Goal: Navigation & Orientation: Find specific page/section

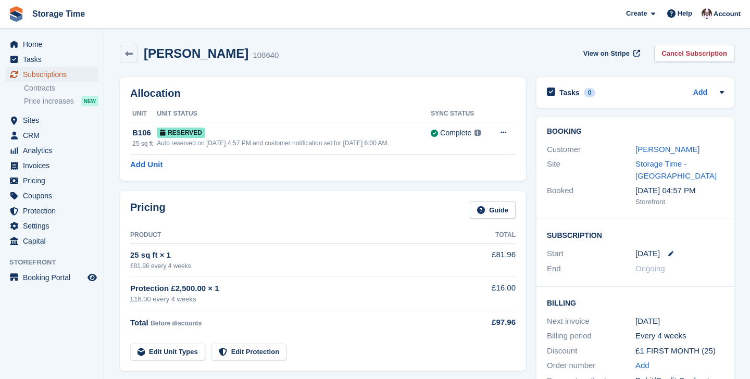
click at [56, 79] on span "Subscriptions" at bounding box center [54, 74] width 63 height 15
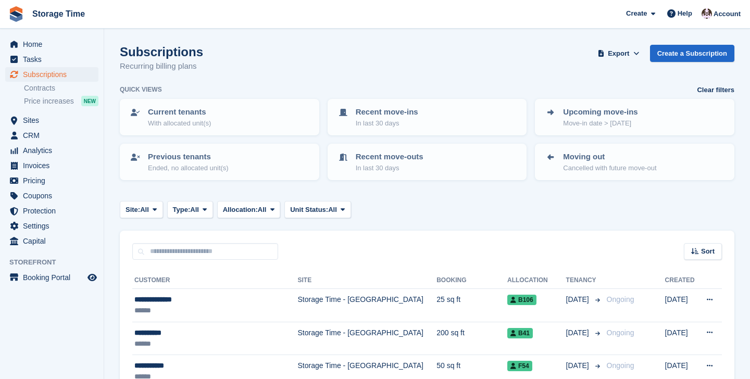
click at [289, 72] on div "Subscriptions Recurring billing plans Export Export Subscriptions Export a CSV …" at bounding box center [427, 65] width 615 height 40
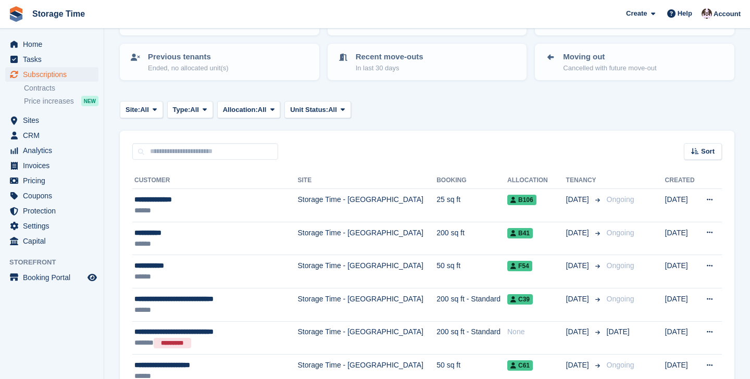
scroll to position [101, 0]
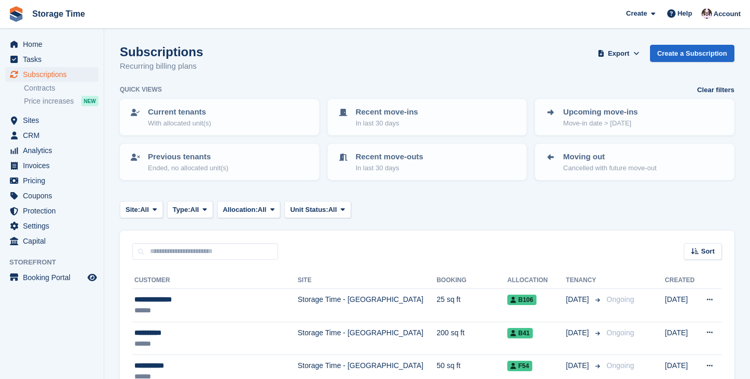
scroll to position [101, 0]
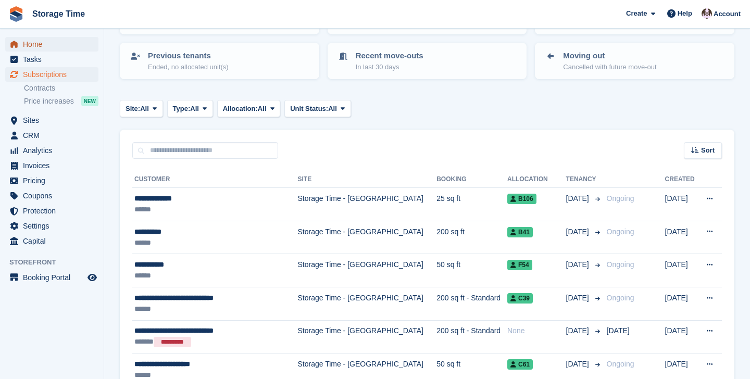
click at [35, 45] on span "Home" at bounding box center [54, 44] width 63 height 15
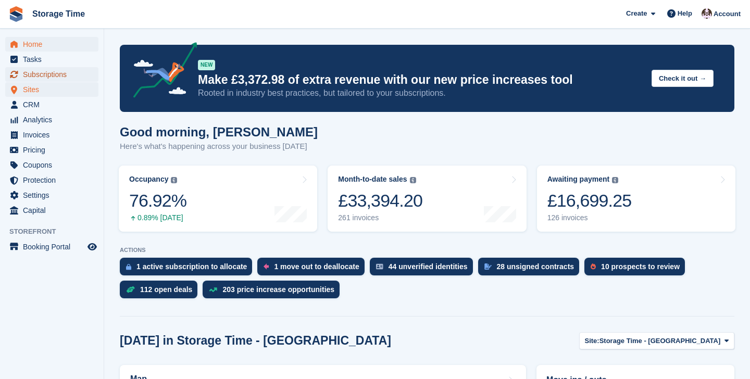
click at [40, 77] on span "Subscriptions" at bounding box center [54, 74] width 63 height 15
click at [32, 87] on span "Sites" at bounding box center [54, 89] width 63 height 15
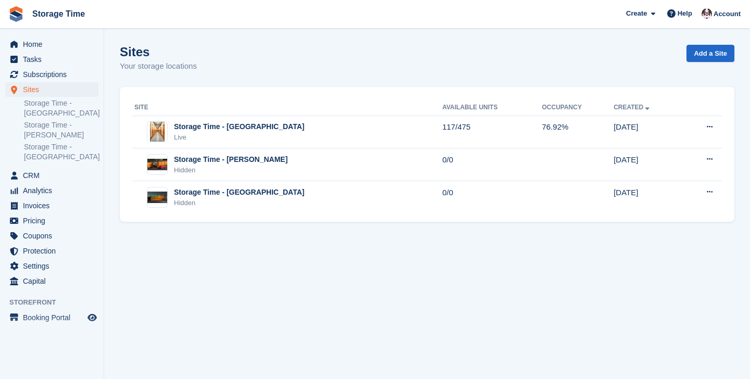
click at [446, 51] on div "Sites Your storage locations Add a Site" at bounding box center [427, 65] width 615 height 40
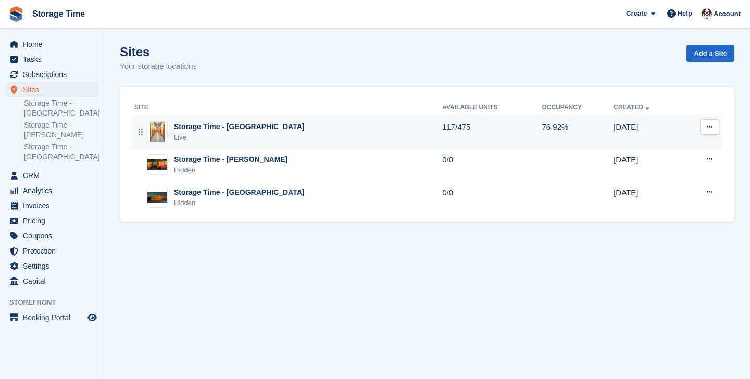
click at [274, 143] on td "Storage Time - Stockport Live" at bounding box center [287, 132] width 310 height 33
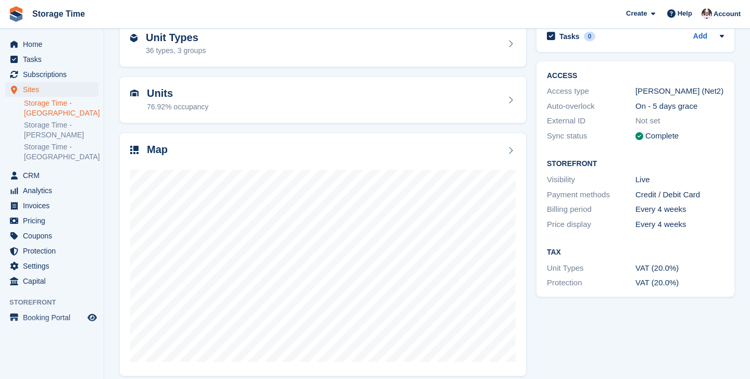
scroll to position [65, 0]
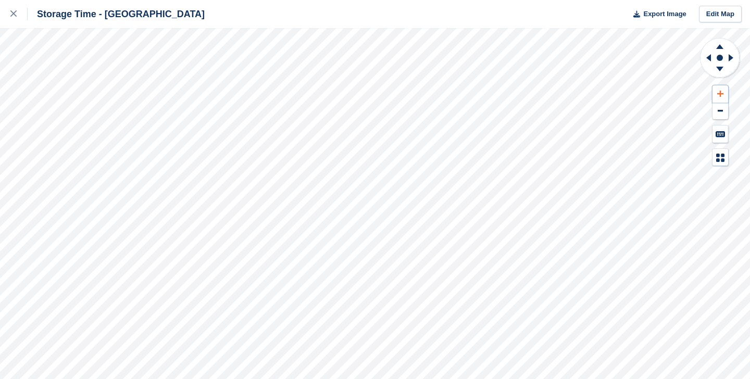
click at [723, 93] on icon at bounding box center [721, 94] width 6 height 6
click at [710, 58] on icon at bounding box center [709, 57] width 5 height 7
click at [720, 95] on icon at bounding box center [721, 94] width 6 height 6
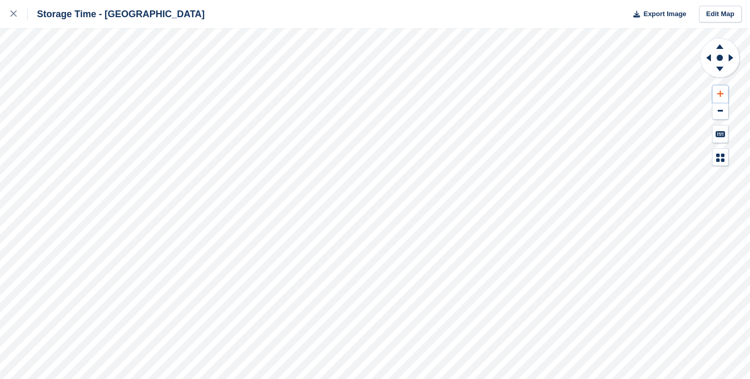
click at [720, 95] on icon at bounding box center [721, 94] width 6 height 6
click at [710, 59] on icon at bounding box center [709, 57] width 5 height 7
click at [718, 93] on icon at bounding box center [721, 94] width 6 height 6
click at [720, 93] on icon at bounding box center [721, 94] width 6 height 6
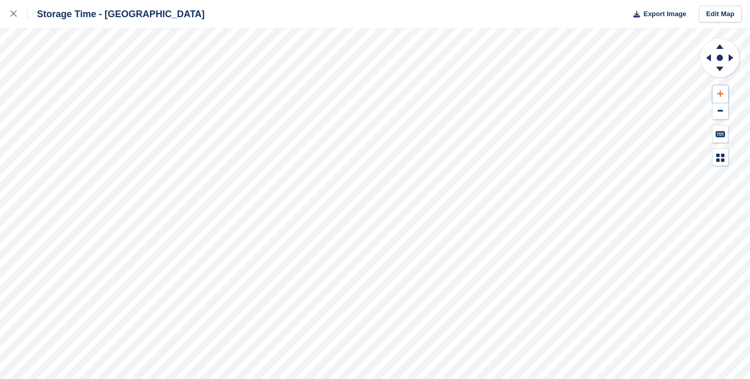
click at [720, 93] on icon at bounding box center [721, 94] width 6 height 6
click at [733, 54] on icon at bounding box center [732, 57] width 13 height 27
click at [709, 55] on icon at bounding box center [707, 57] width 13 height 27
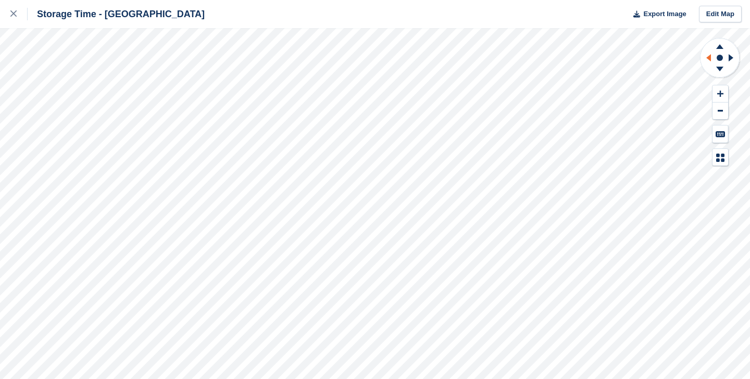
click at [709, 55] on icon at bounding box center [707, 57] width 13 height 27
click at [721, 70] on icon at bounding box center [720, 70] width 27 height 13
click at [722, 50] on icon at bounding box center [720, 45] width 27 height 13
click at [732, 56] on icon at bounding box center [732, 57] width 13 height 27
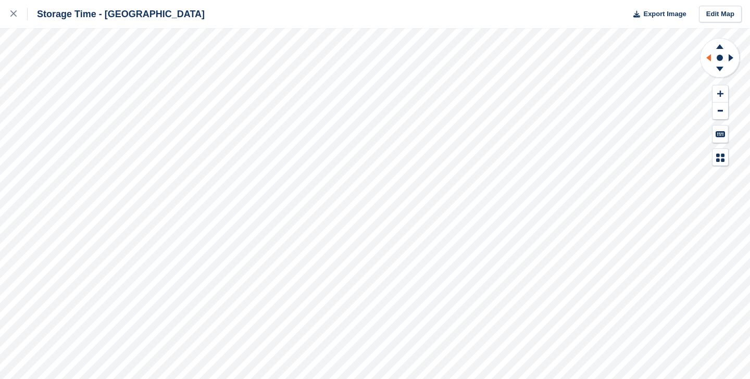
click at [711, 58] on icon at bounding box center [707, 57] width 13 height 27
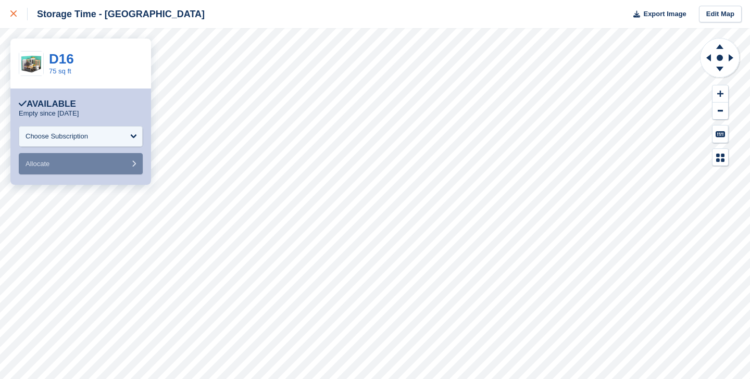
click at [12, 16] on icon at bounding box center [13, 13] width 6 height 6
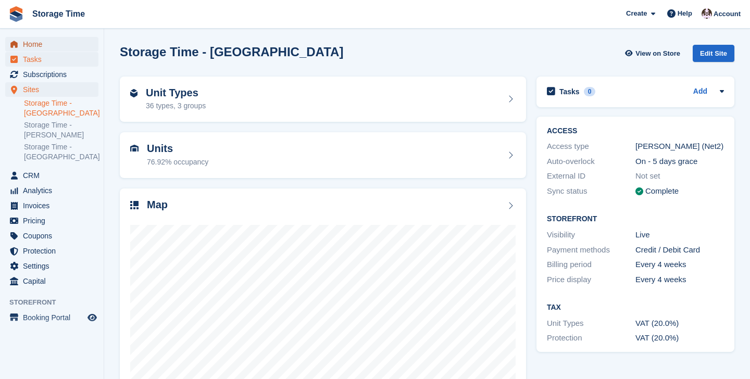
click at [38, 44] on span "Home" at bounding box center [54, 44] width 63 height 15
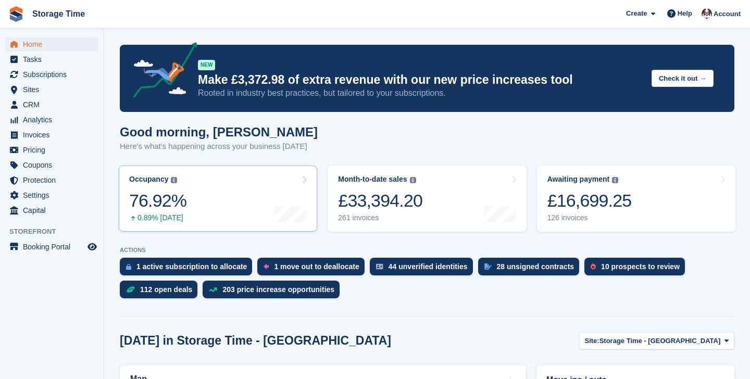
click at [173, 200] on div "76.92%" at bounding box center [157, 200] width 57 height 21
click at [208, 208] on link "Occupancy The percentage of all currently allocated units in terms of area. Inc…" at bounding box center [218, 199] width 199 height 66
